Goal: Task Accomplishment & Management: Complete application form

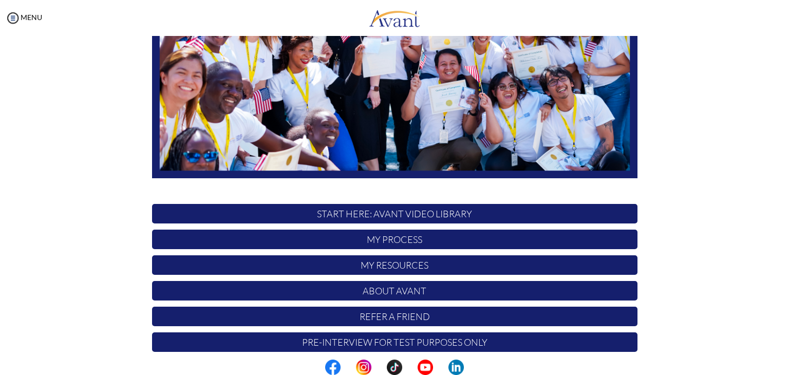
scroll to position [195, 0]
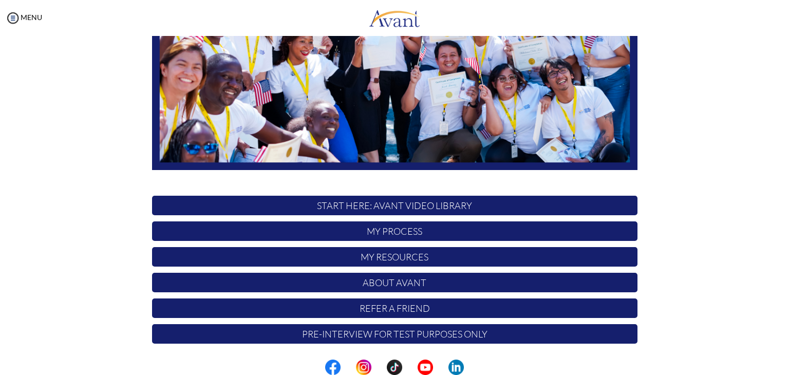
click at [386, 331] on p "Pre-Interview for test purposes only" at bounding box center [394, 334] width 485 height 20
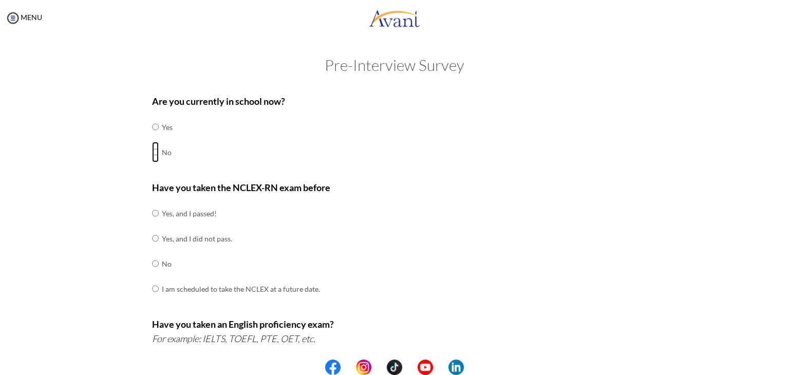
click at [152, 152] on input "radio" at bounding box center [155, 152] width 7 height 21
radio input "true"
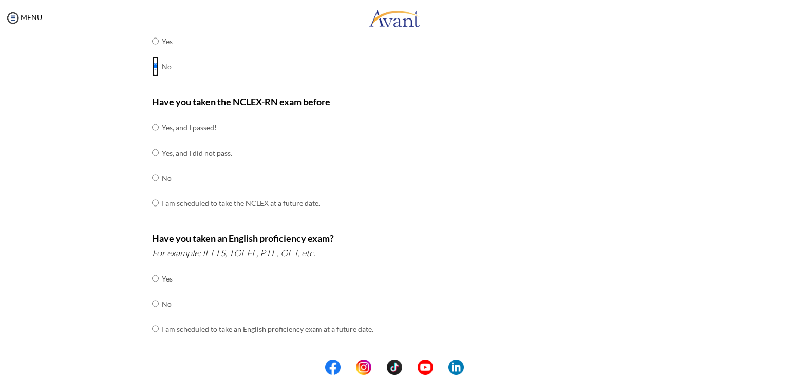
scroll to position [85, 0]
click at [152, 177] on input "radio" at bounding box center [155, 178] width 7 height 21
radio input "true"
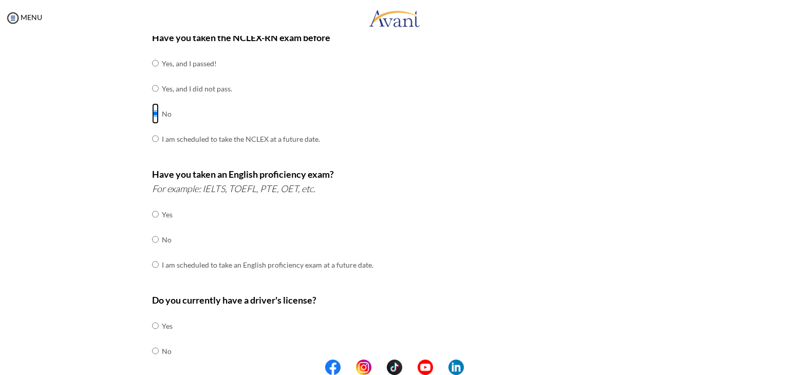
scroll to position [154, 0]
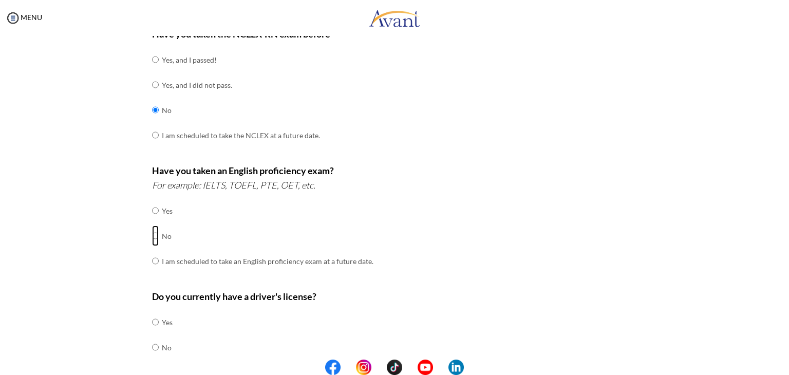
click at [152, 236] on input "radio" at bounding box center [155, 235] width 7 height 21
radio input "true"
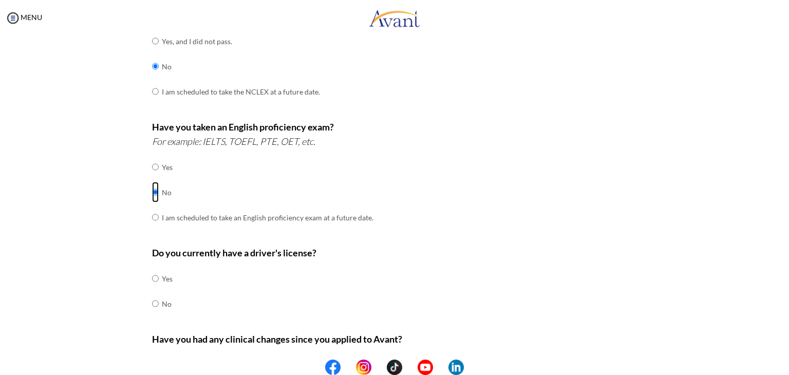
scroll to position [209, 0]
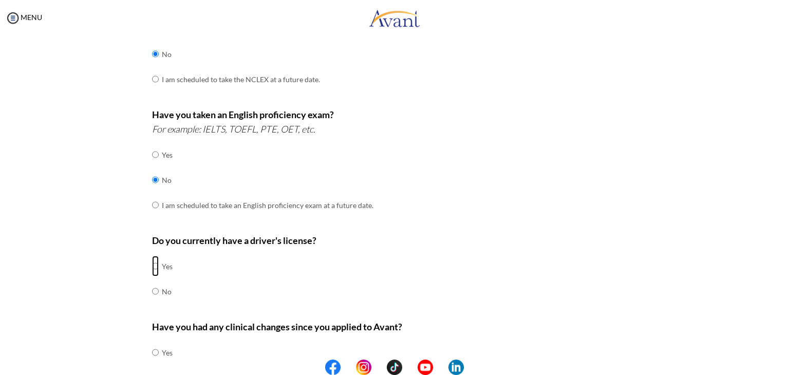
click at [152, 263] on input "radio" at bounding box center [155, 266] width 7 height 21
radio input "true"
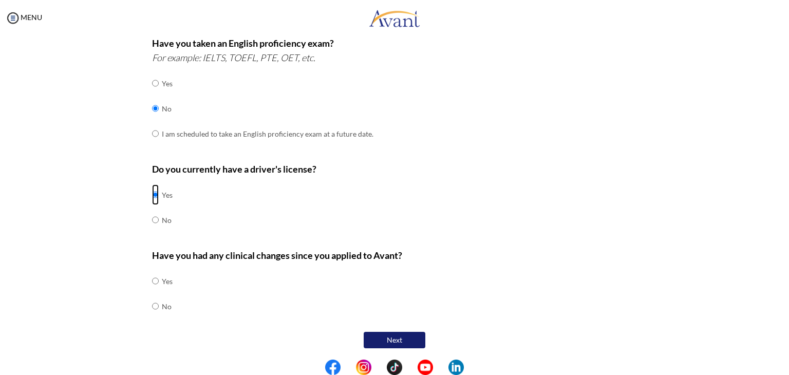
scroll to position [280, 0]
click at [152, 307] on input "radio" at bounding box center [155, 306] width 7 height 21
radio input "true"
click at [406, 341] on button "Next" at bounding box center [395, 340] width 62 height 16
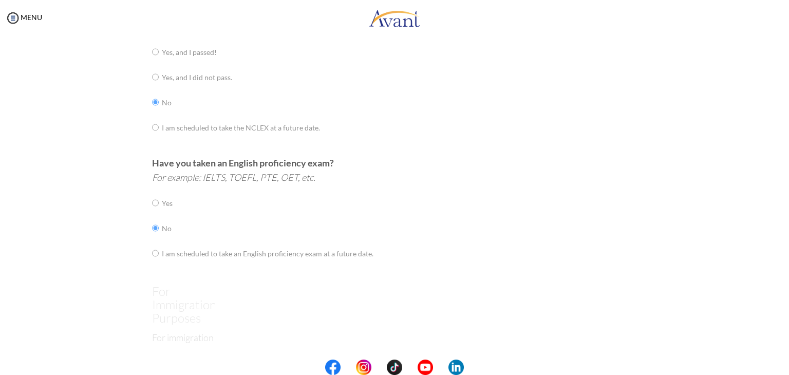
scroll to position [21, 0]
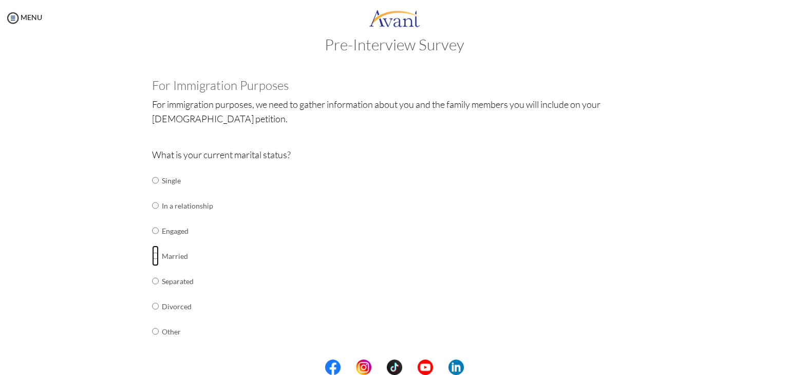
click at [152, 254] on input "radio" at bounding box center [155, 255] width 7 height 21
radio input "true"
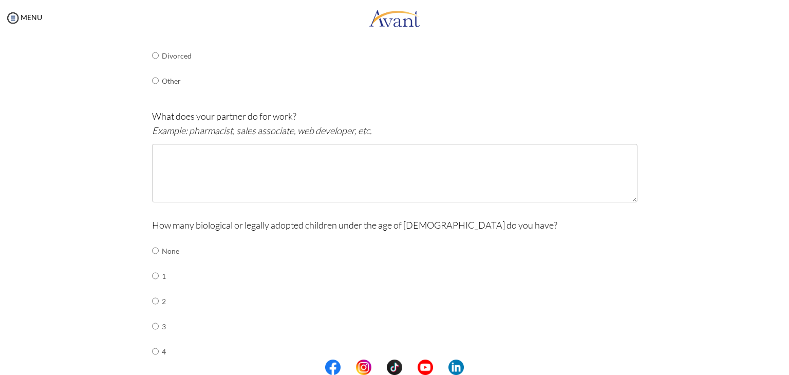
scroll to position [277, 0]
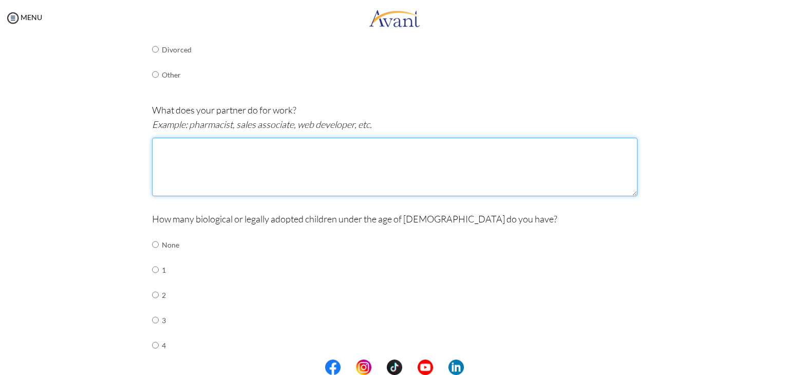
click at [182, 180] on textarea at bounding box center [394, 167] width 485 height 59
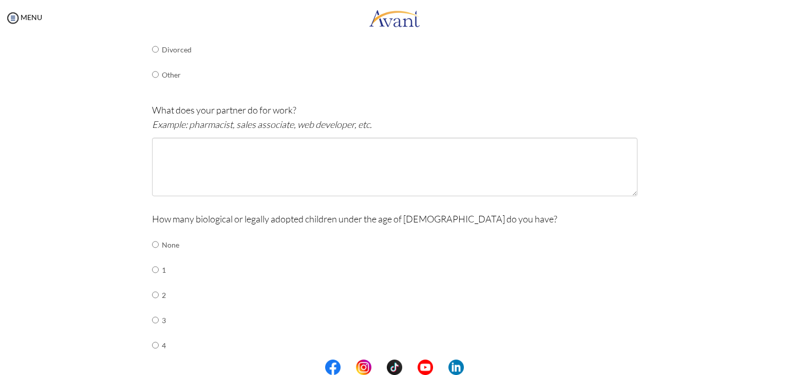
click at [0, 0] on div at bounding box center [0, 0] width 0 height 0
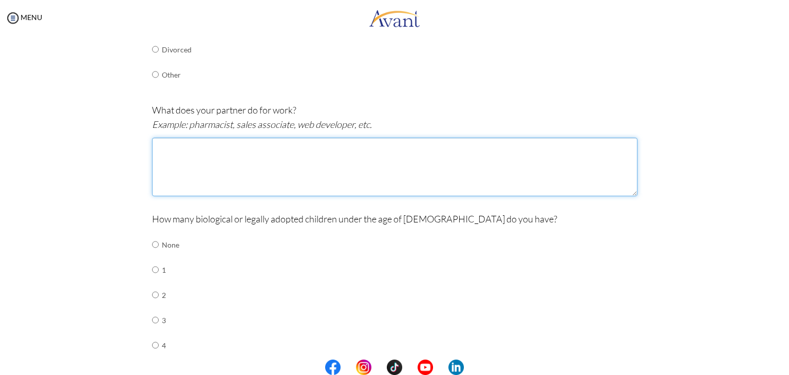
click at [348, 157] on textarea at bounding box center [394, 167] width 485 height 59
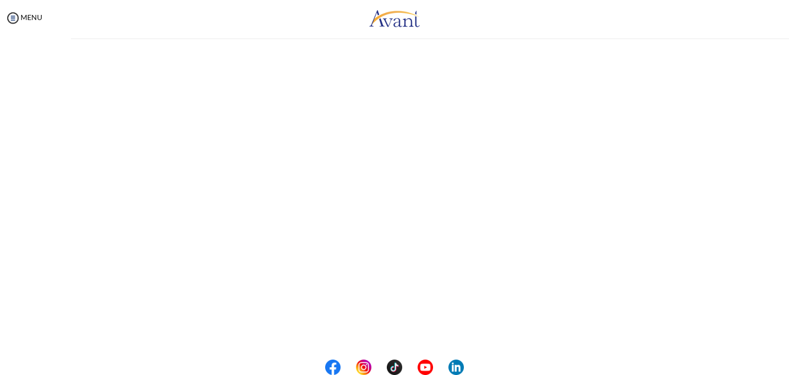
scroll to position [0, 0]
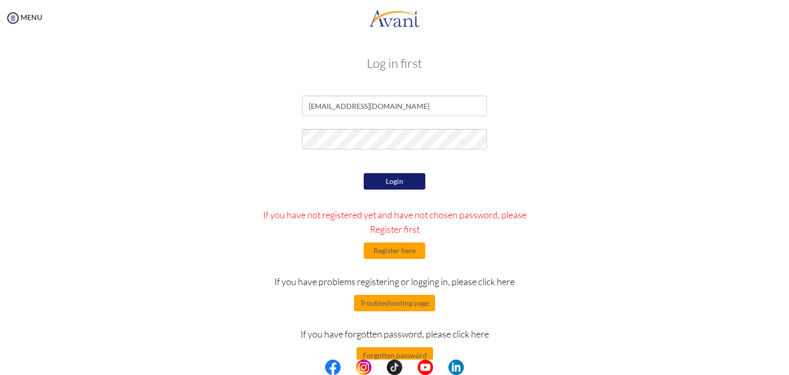
drag, startPoint x: 348, startPoint y: 157, endPoint x: 323, endPoint y: 187, distance: 39.1
click at [323, 187] on div "Login If you have not registered yet and have not chosen password, please Regis…" at bounding box center [394, 266] width 300 height 193
click at [390, 180] on button "Login" at bounding box center [395, 181] width 62 height 16
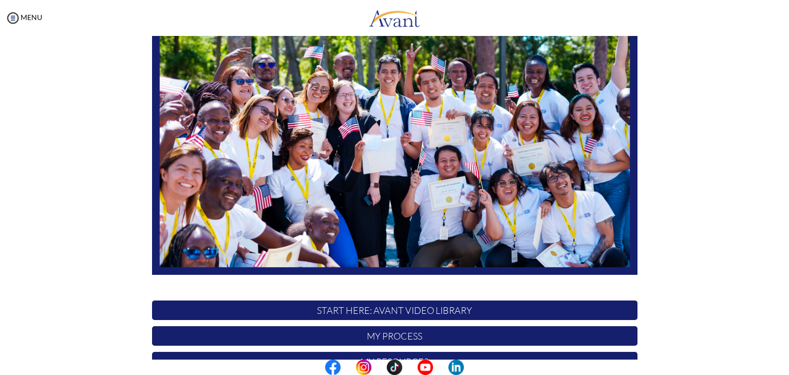
scroll to position [195, 0]
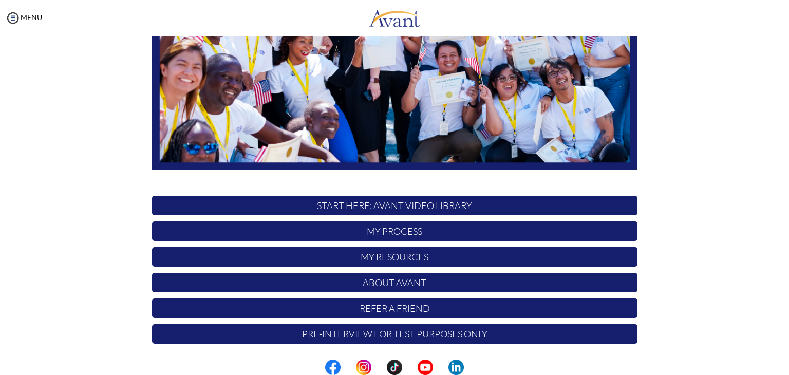
click at [312, 336] on p "Pre-Interview for test purposes only" at bounding box center [394, 334] width 485 height 20
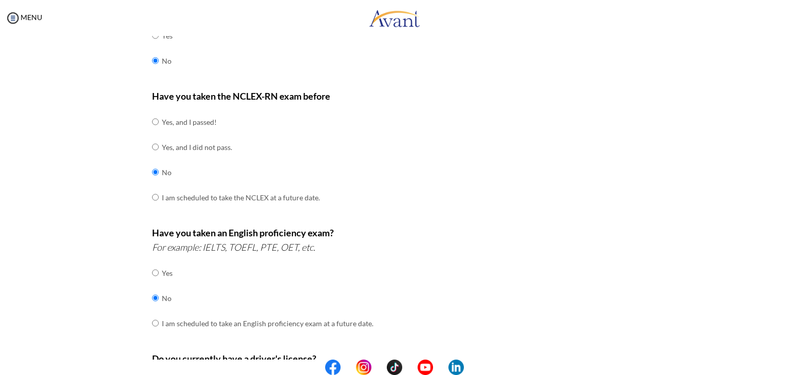
scroll to position [281, 0]
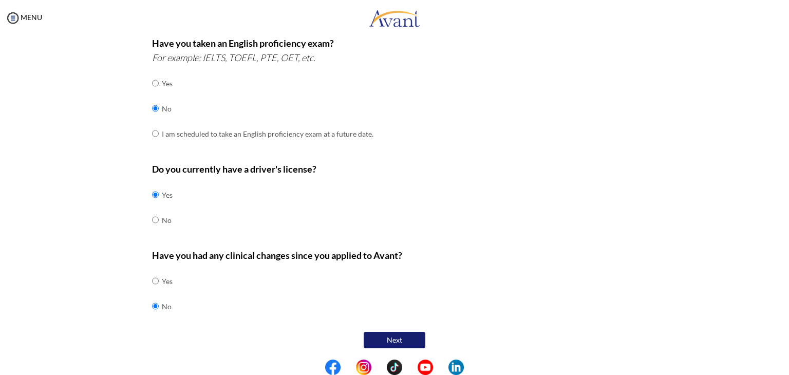
click at [387, 337] on button "Next" at bounding box center [395, 340] width 62 height 16
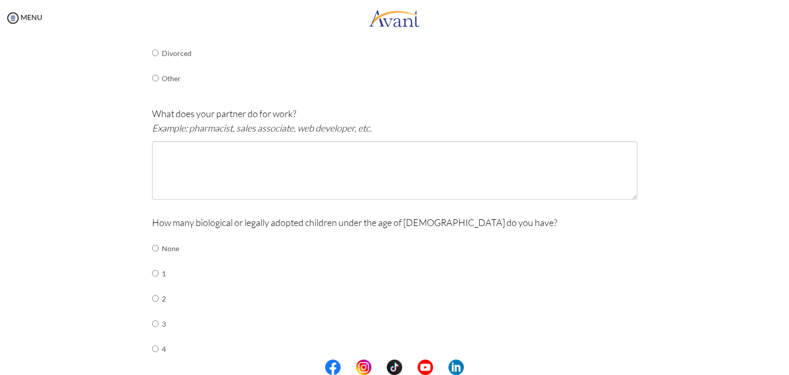
scroll to position [277, 0]
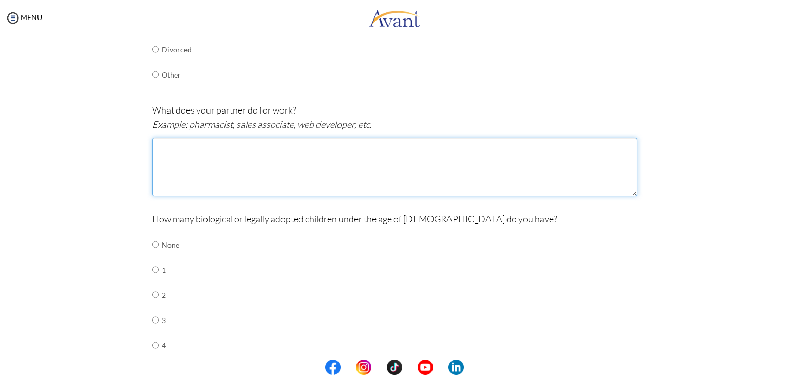
click at [209, 171] on textarea at bounding box center [394, 167] width 485 height 59
paste textarea "My husband is self-employed in the cross-border transportation of goods between…"
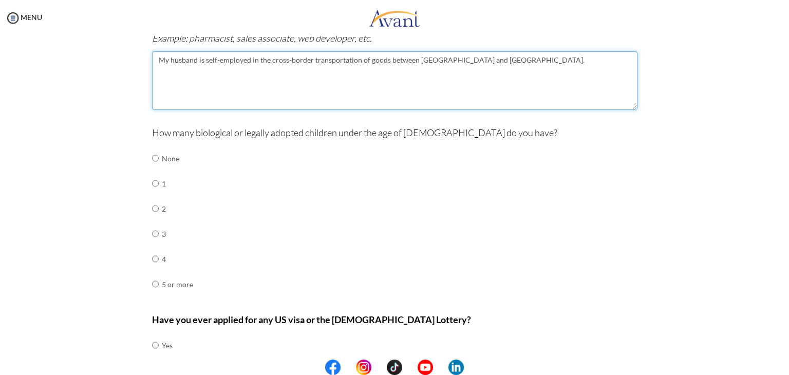
scroll to position [380, 0]
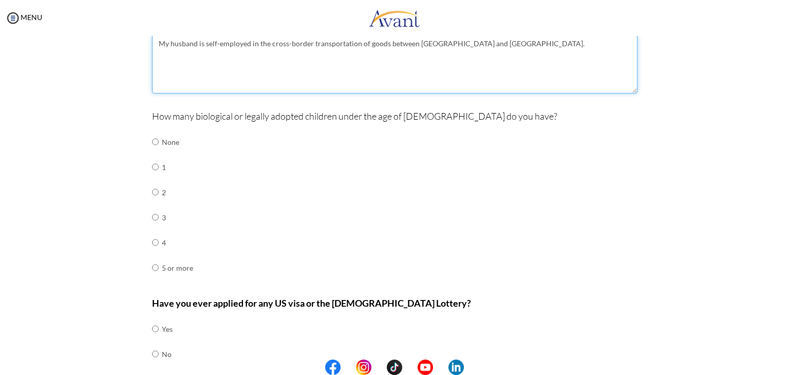
type textarea "My husband is self-employed in the cross-border transportation of goods between…"
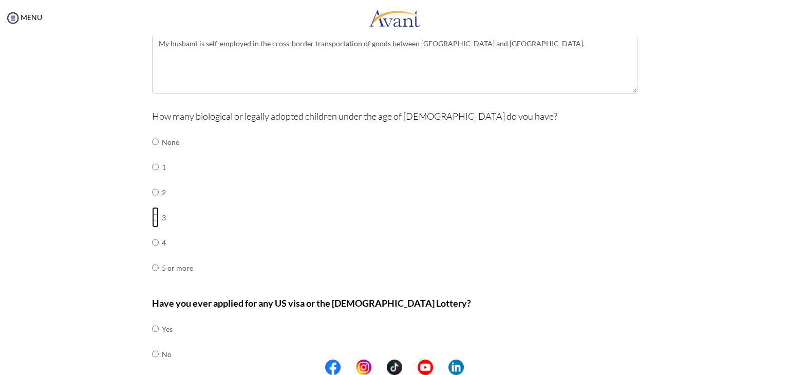
click at [152, 216] on input "radio" at bounding box center [155, 217] width 7 height 21
radio input "true"
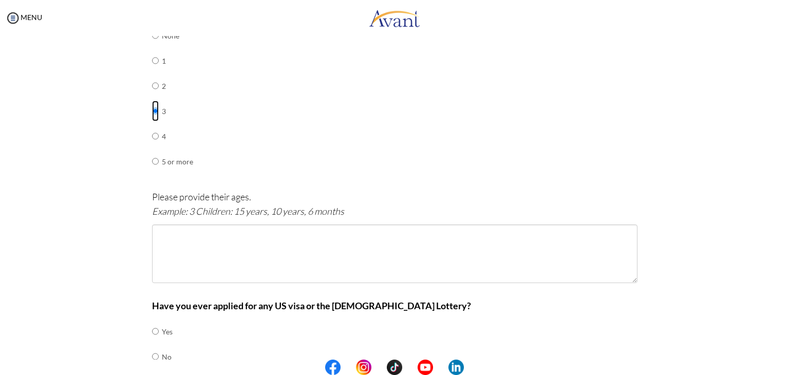
scroll to position [534, 0]
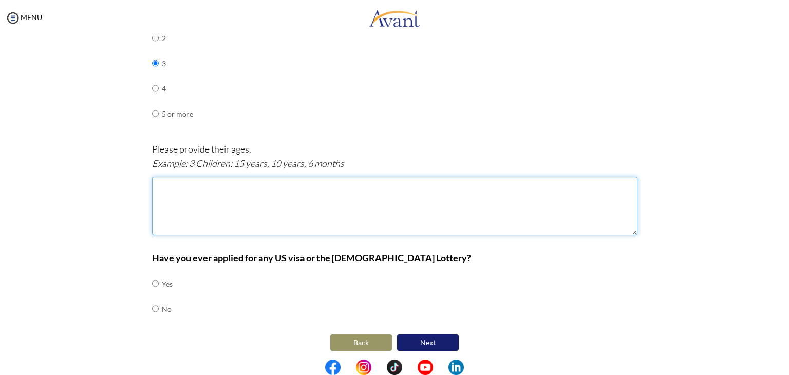
click at [222, 190] on textarea at bounding box center [394, 206] width 485 height 59
type textarea "11 years, 7 years, and 4 years."
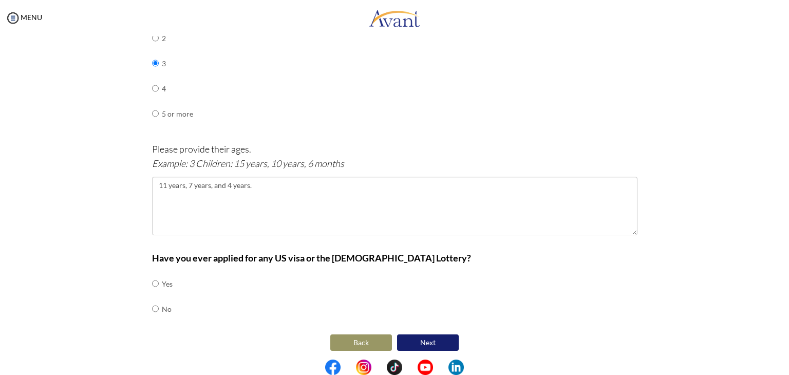
click at [159, 308] on td at bounding box center [160, 308] width 3 height 25
click at [152, 308] on input "radio" at bounding box center [155, 308] width 7 height 21
radio input "true"
click at [405, 343] on button "Next" at bounding box center [428, 342] width 62 height 16
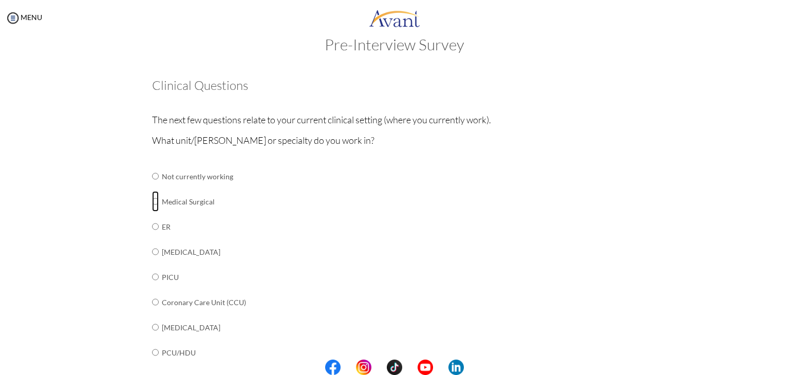
click at [152, 199] on input "radio" at bounding box center [155, 201] width 7 height 21
radio input "true"
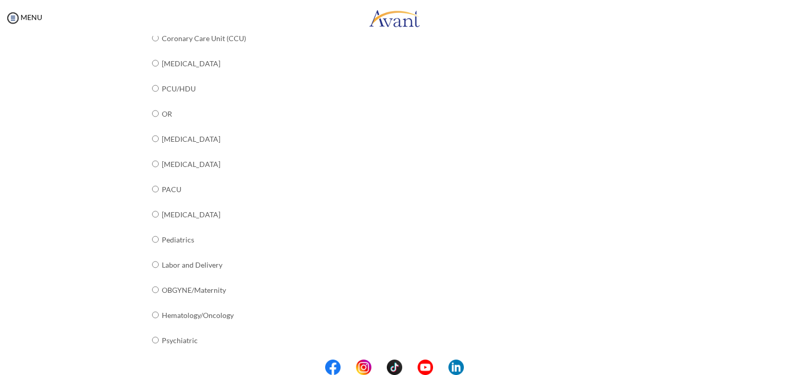
scroll to position [368, 0]
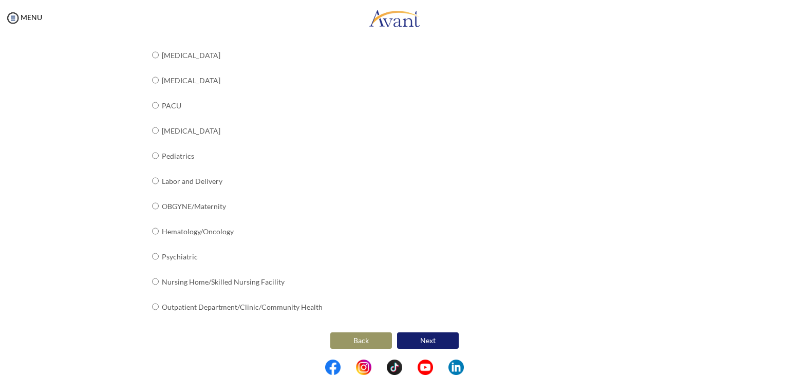
click at [425, 335] on button "Next" at bounding box center [428, 340] width 62 height 16
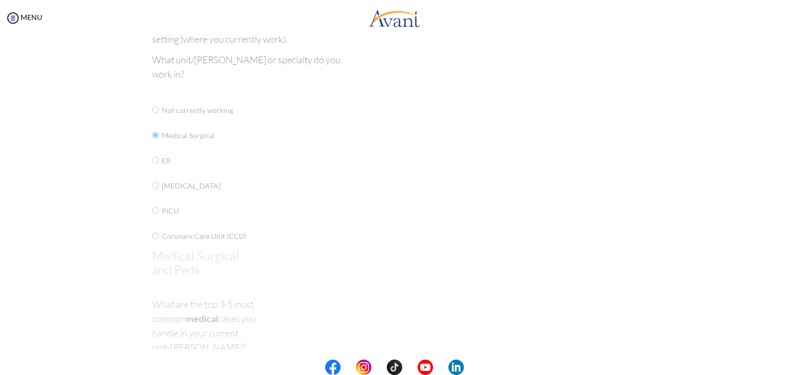
scroll to position [0, 0]
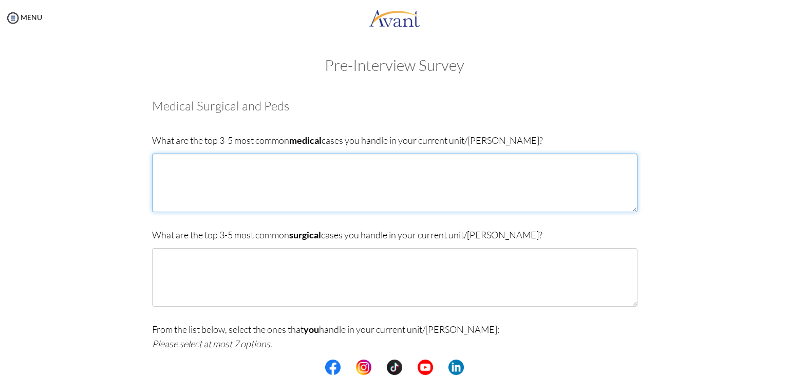
click at [269, 183] on textarea at bounding box center [394, 183] width 485 height 59
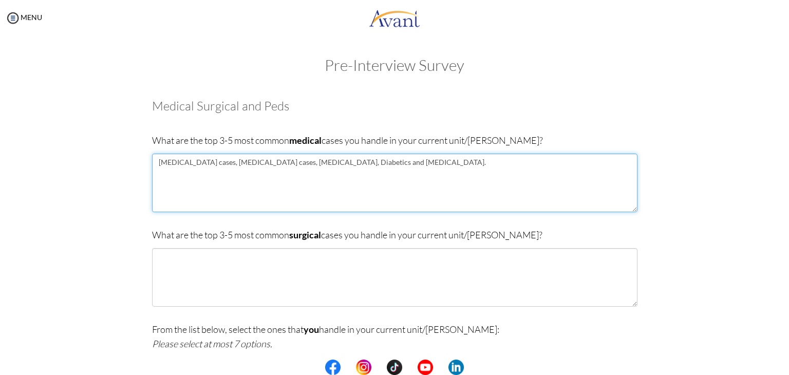
type textarea "HIV cases, Pulmonary Tuberculosis cases, Chronic Obstructive Pulmonary disease,…"
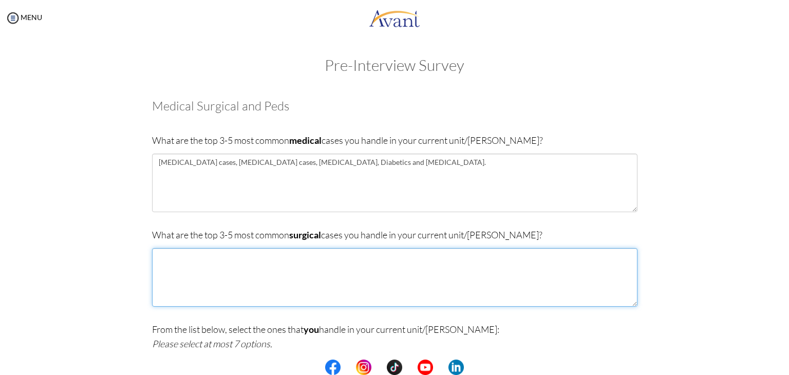
click at [230, 282] on textarea at bounding box center [394, 277] width 485 height 59
click at [367, 254] on textarea "N?132" at bounding box center [394, 277] width 485 height 59
type textarea "N?1"
drag, startPoint x: 337, startPoint y: 264, endPoint x: 112, endPoint y: 255, distance: 225.1
click at [112, 255] on div "Are you currently in school now? Yes No Have you taken the NCLEX-RN exam before…" at bounding box center [394, 339] width 601 height 501
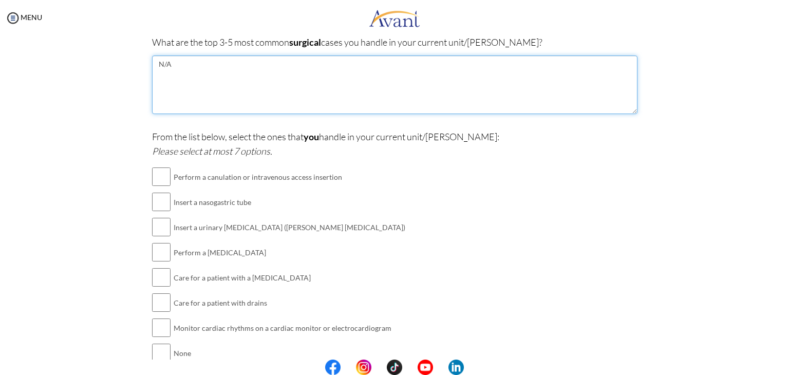
scroll to position [205, 0]
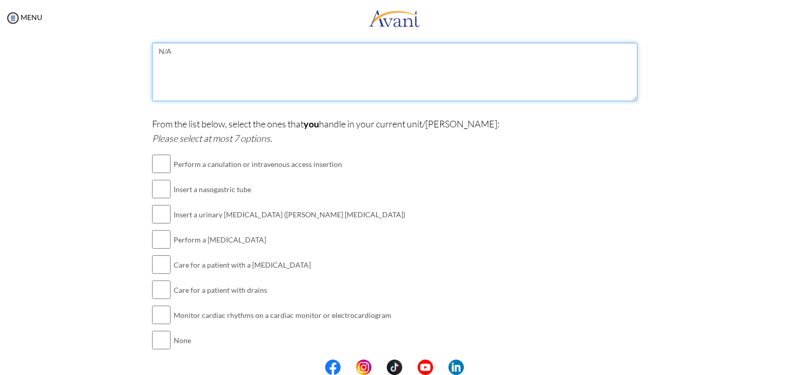
type textarea "N/A"
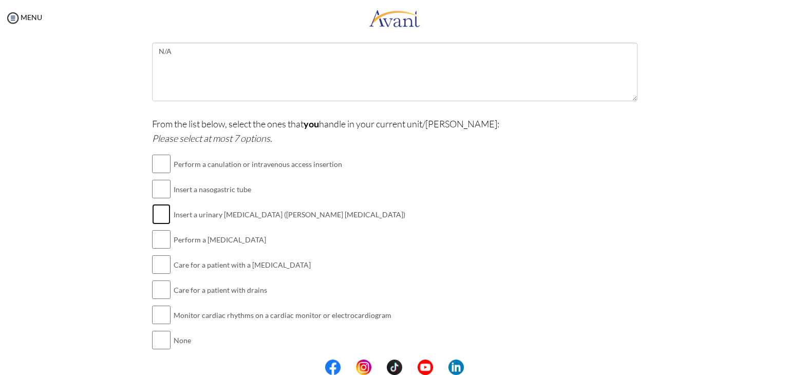
click at [154, 219] on input "checkbox" at bounding box center [161, 214] width 18 height 21
checkbox input "true"
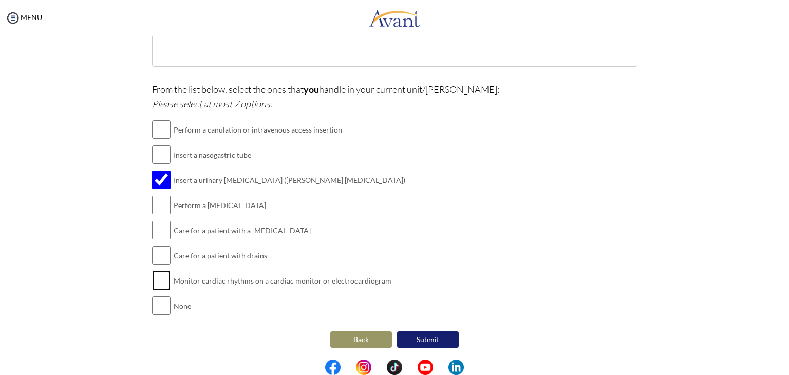
click at [156, 284] on input "checkbox" at bounding box center [161, 280] width 18 height 21
click at [170, 285] on td at bounding box center [171, 280] width 3 height 25
click at [154, 284] on input "checkbox" at bounding box center [161, 280] width 18 height 21
checkbox input "false"
click at [438, 336] on button "Submit" at bounding box center [428, 339] width 62 height 16
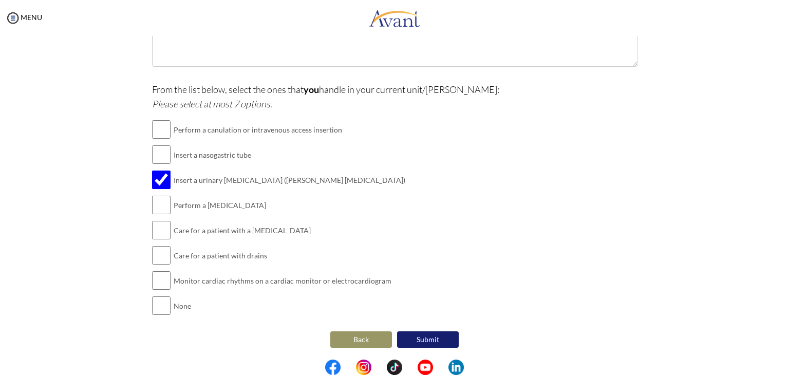
scroll to position [0, 0]
